Goal: Register for event/course

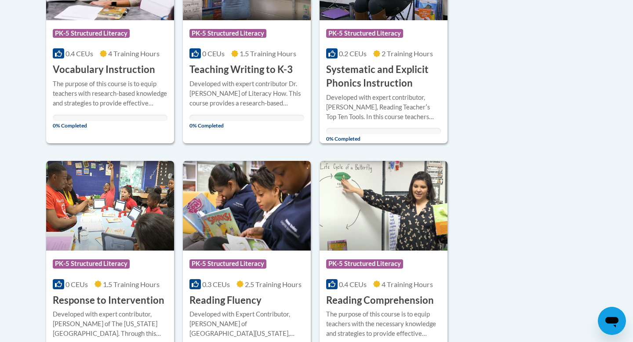
scroll to position [163, 0]
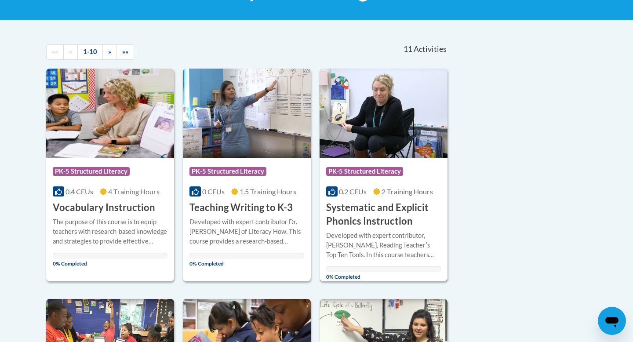
click at [382, 209] on h3 "Systematic and Explicit Phonics Instruction" at bounding box center [383, 214] width 115 height 27
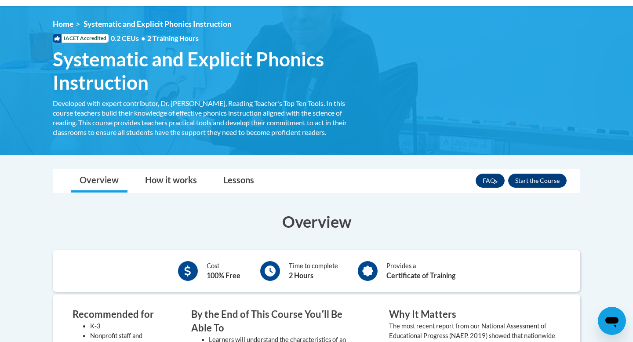
scroll to position [107, 0]
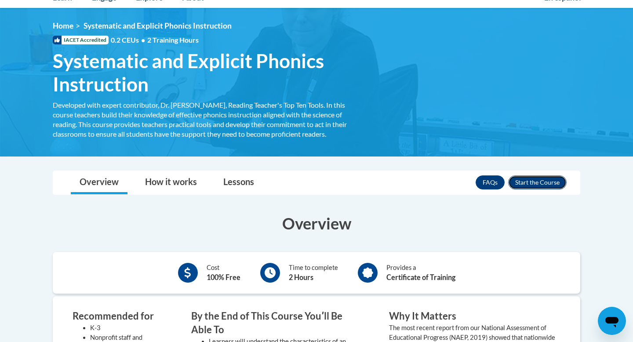
click at [544, 181] on button "Enroll" at bounding box center [537, 182] width 58 height 14
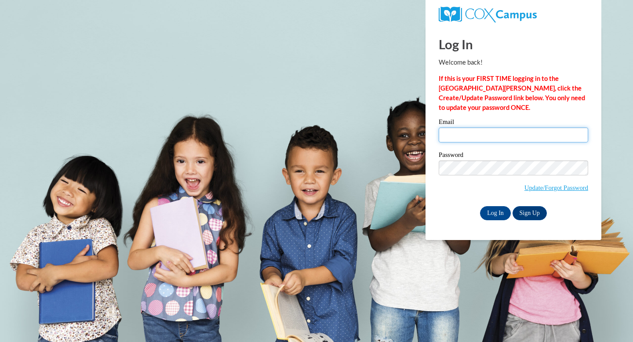
click at [513, 138] on input "Email" at bounding box center [513, 134] width 149 height 15
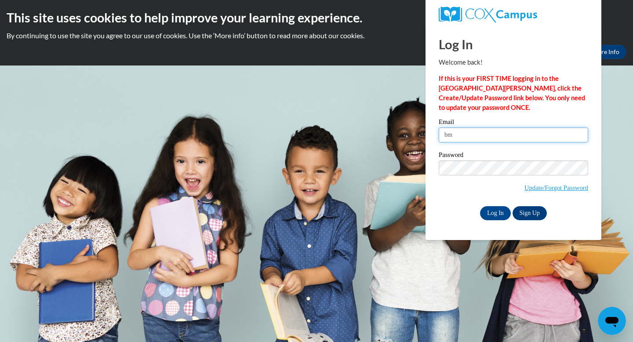
click at [506, 135] on input "bm" at bounding box center [513, 134] width 149 height 15
type input "[EMAIL_ADDRESS][DOMAIN_NAME]"
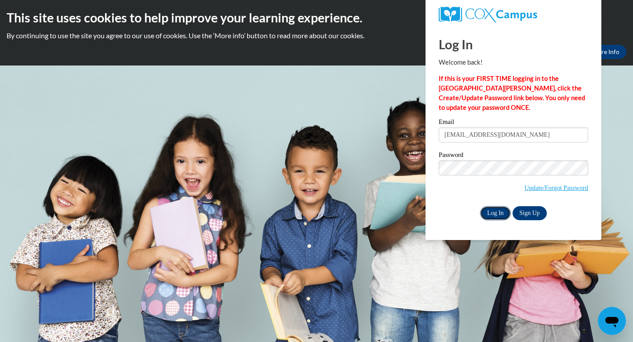
click at [489, 213] on input "Log In" at bounding box center [495, 213] width 31 height 14
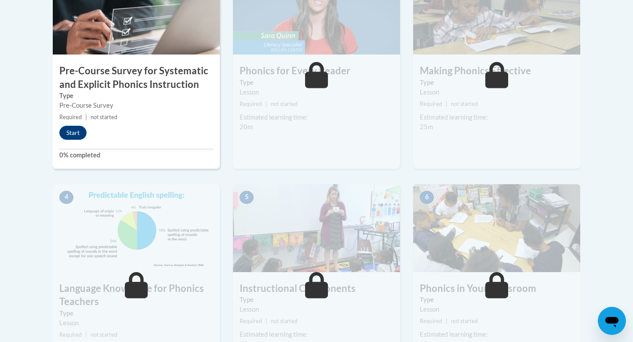
scroll to position [305, 0]
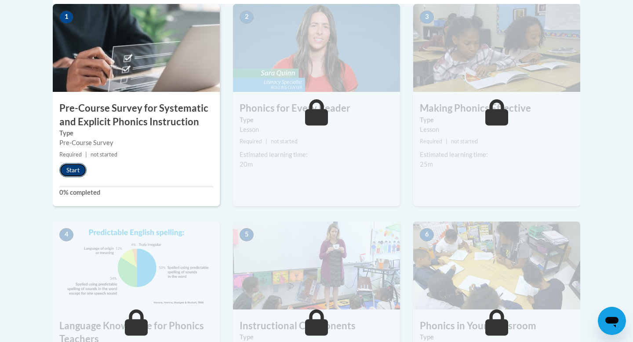
click at [77, 172] on button "Start" at bounding box center [72, 170] width 27 height 14
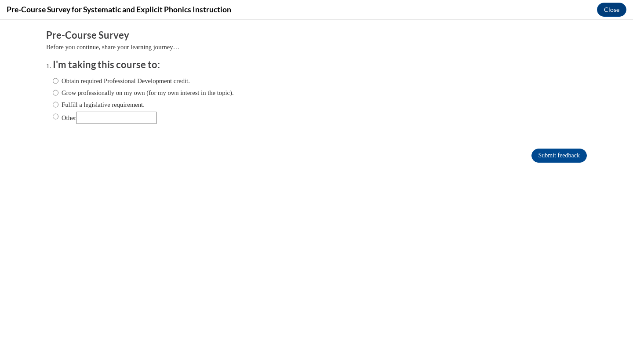
scroll to position [0, 0]
click at [73, 79] on label "Obtain required Professional Development credit." at bounding box center [121, 81] width 137 height 10
click at [58, 79] on input "Obtain required Professional Development credit." at bounding box center [56, 81] width 6 height 10
radio input "true"
click at [565, 159] on input "Submit feedback" at bounding box center [558, 156] width 55 height 14
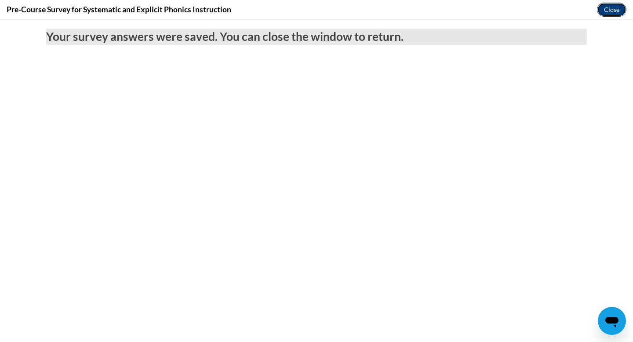
click at [612, 10] on button "Close" at bounding box center [611, 10] width 29 height 14
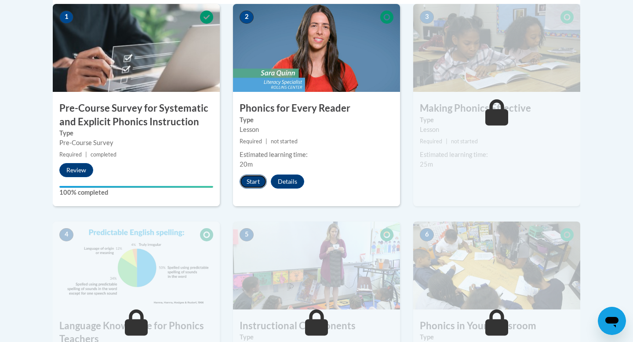
click at [253, 180] on button "Start" at bounding box center [253, 182] width 27 height 14
